Goal: Navigation & Orientation: Find specific page/section

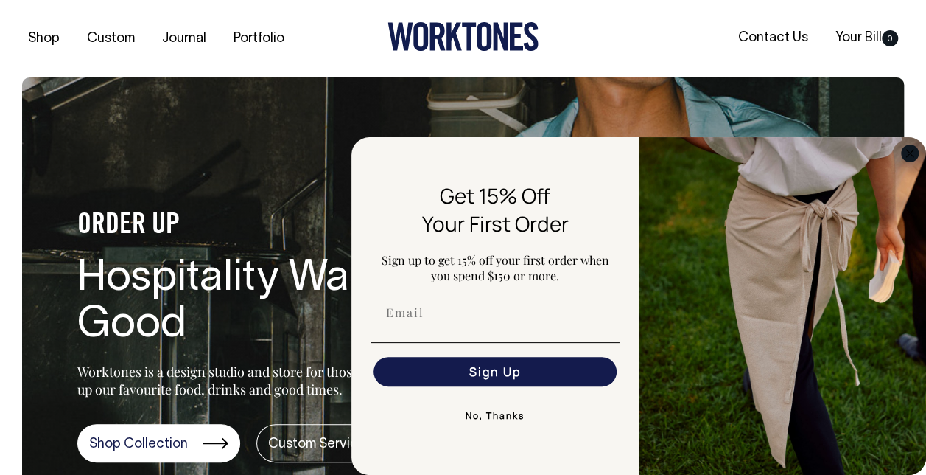
click at [911, 152] on circle "Close dialog" at bounding box center [910, 152] width 17 height 17
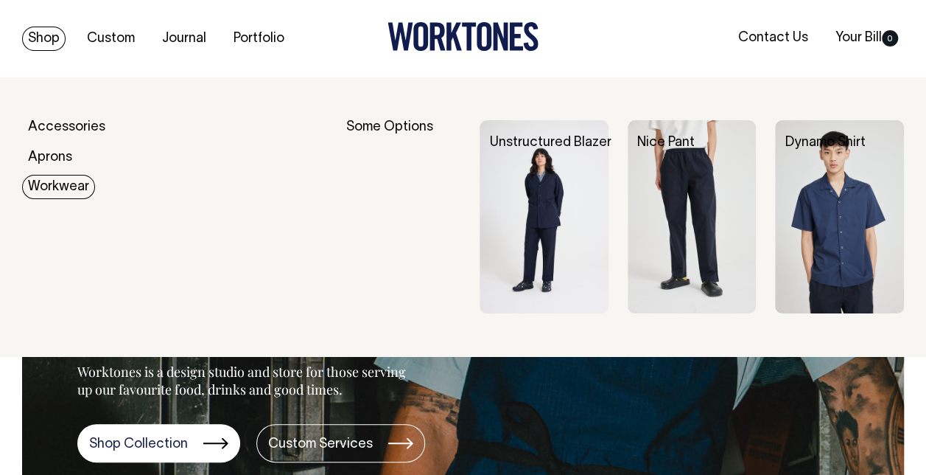
click at [52, 187] on link "Workwear" at bounding box center [58, 187] width 73 height 24
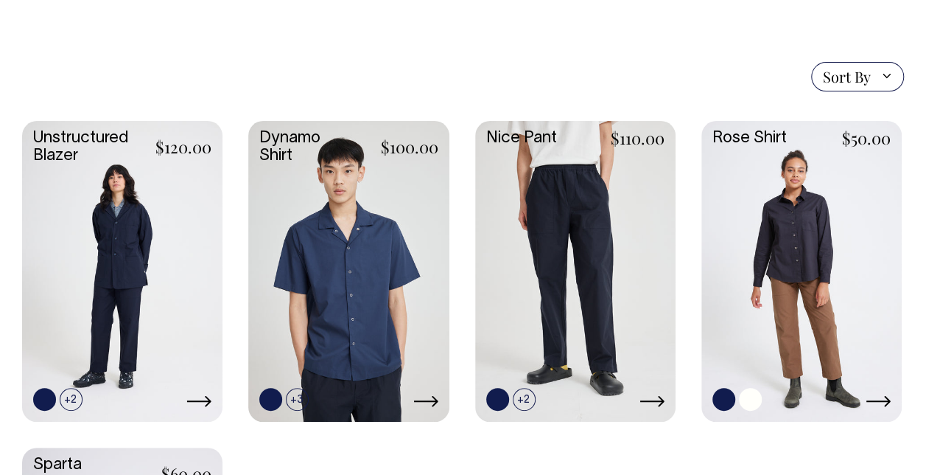
scroll to position [363, 0]
click at [793, 205] on link at bounding box center [802, 270] width 200 height 298
